Goal: Task Accomplishment & Management: Complete application form

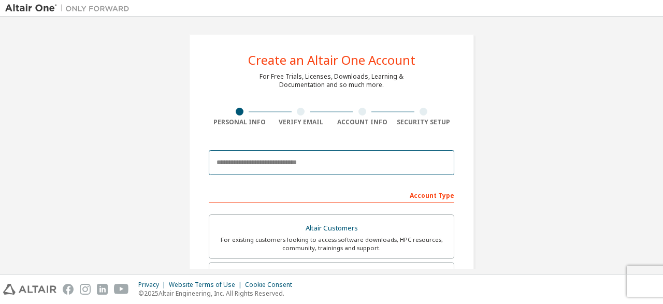
click at [280, 166] on input "email" at bounding box center [331, 162] width 245 height 25
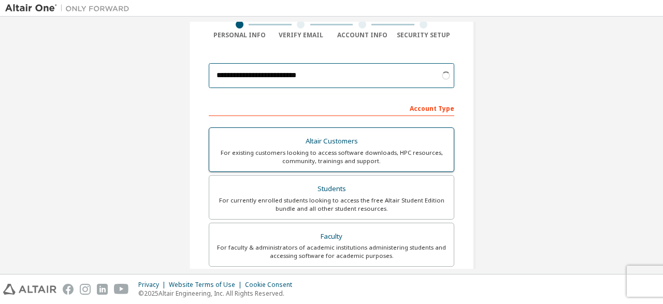
scroll to position [88, 0]
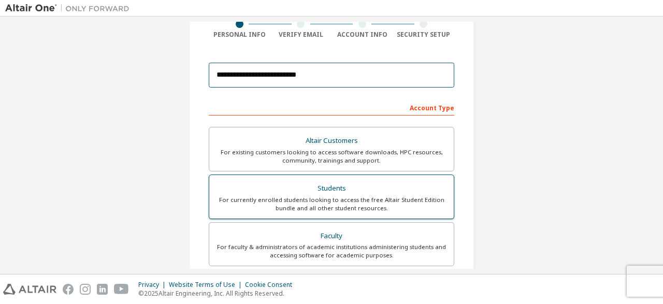
type input "**********"
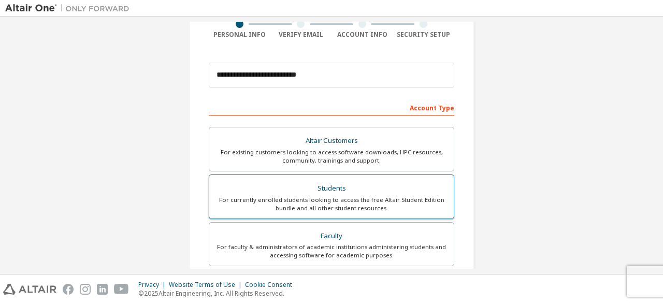
click at [332, 187] on div "Students" at bounding box center [331, 188] width 232 height 15
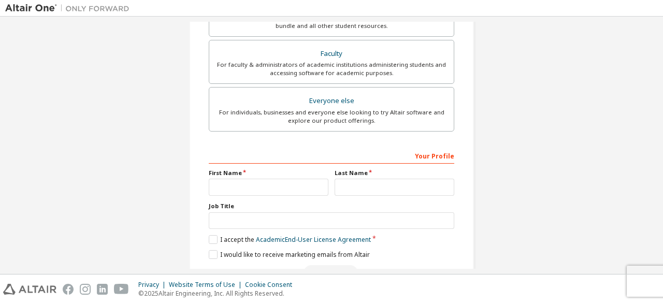
scroll to position [276, 0]
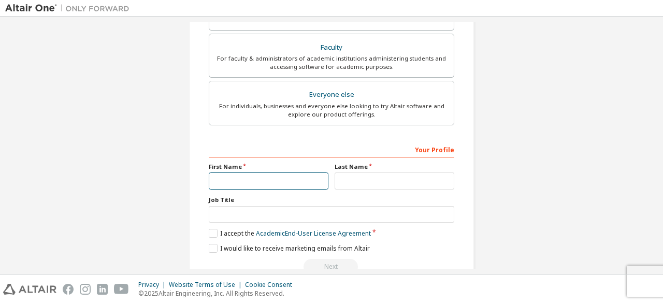
click at [267, 182] on input "text" at bounding box center [269, 180] width 120 height 17
type input "******"
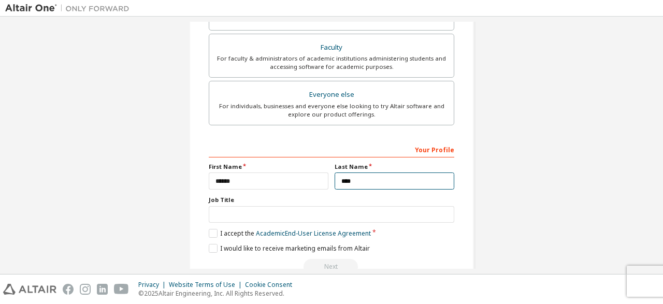
scroll to position [299, 0]
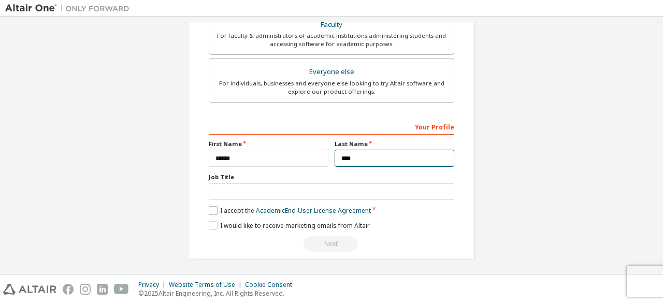
type input "****"
click at [235, 209] on label "I accept the Academic End-User License Agreement" at bounding box center [290, 210] width 162 height 9
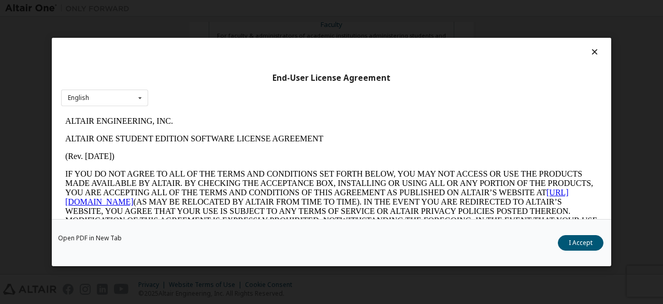
scroll to position [0, 0]
click at [570, 247] on button "I Accept" at bounding box center [581, 243] width 46 height 16
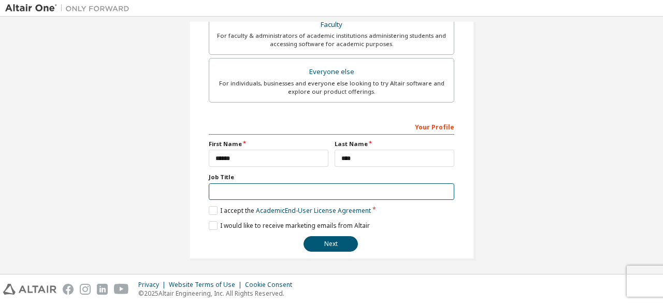
click at [263, 192] on input "text" at bounding box center [331, 191] width 245 height 17
type input "*******"
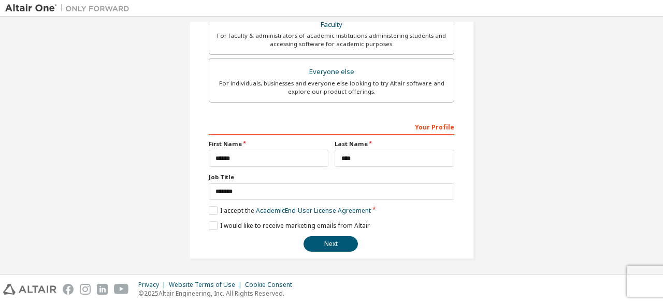
drag, startPoint x: 314, startPoint y: 250, endPoint x: 309, endPoint y: 240, distance: 11.1
click at [309, 240] on button "Next" at bounding box center [330, 244] width 54 height 16
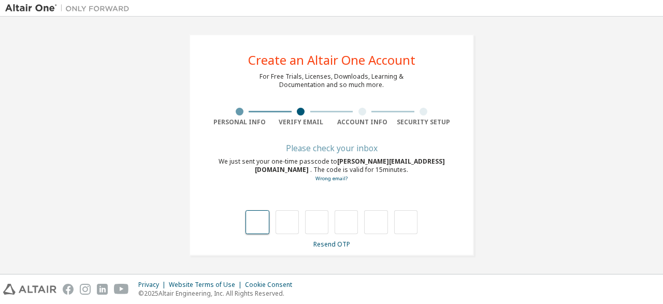
type input "*"
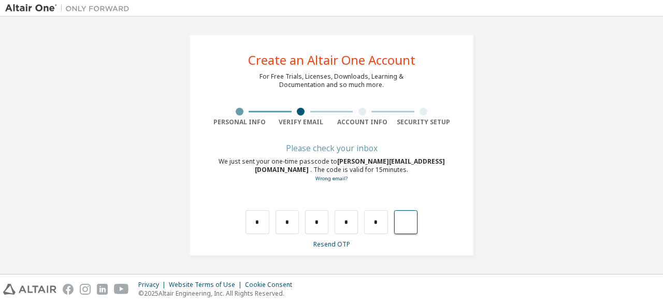
type input "*"
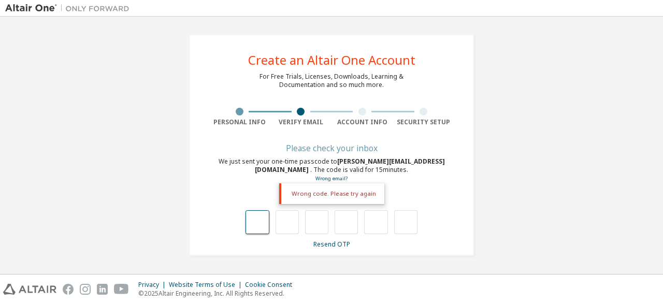
click at [263, 228] on input "text" at bounding box center [256, 222] width 23 height 24
type input "*"
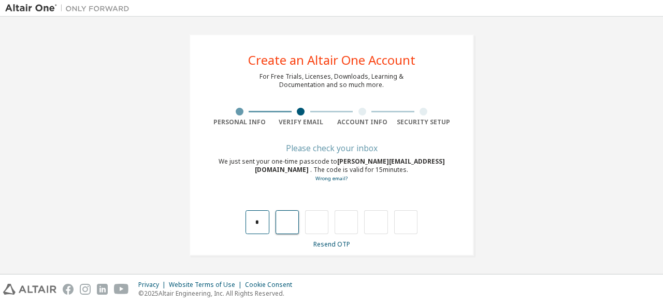
type input "*"
